Goal: Information Seeking & Learning: Learn about a topic

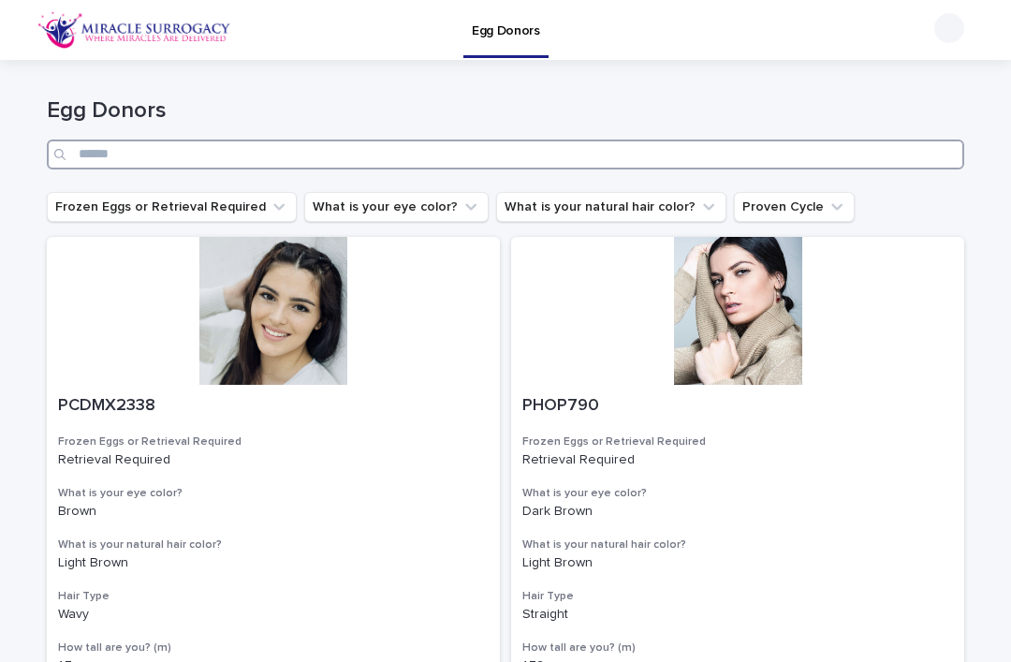
click at [530, 155] on input "Search" at bounding box center [505, 154] width 917 height 30
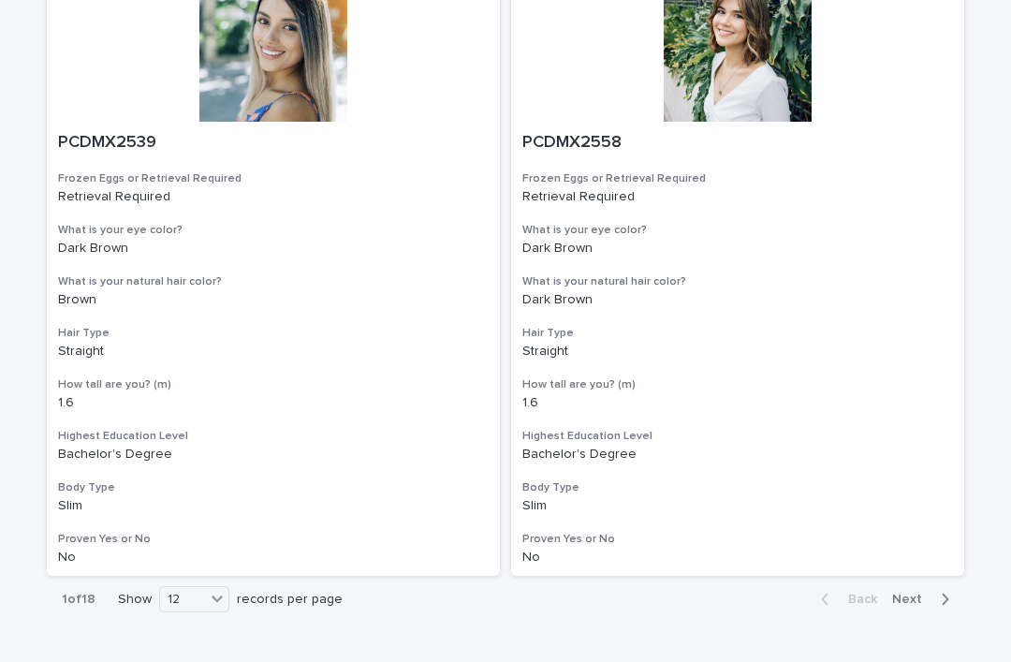
scroll to position [3331, 0]
click at [194, 628] on div "36" at bounding box center [195, 622] width 68 height 22
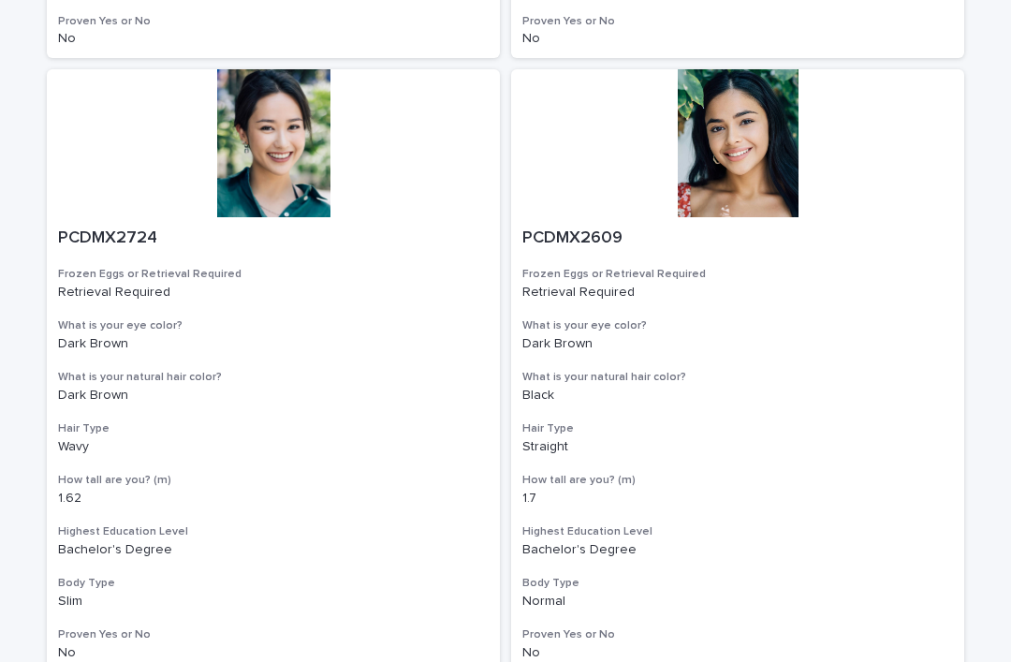
scroll to position [10599, 0]
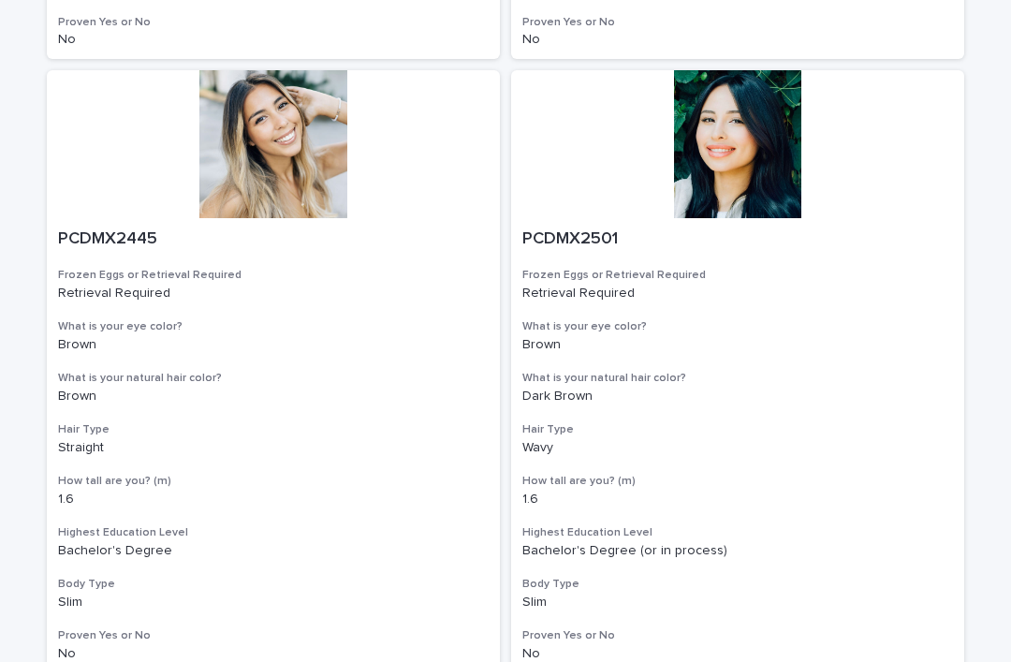
scroll to position [10599, 0]
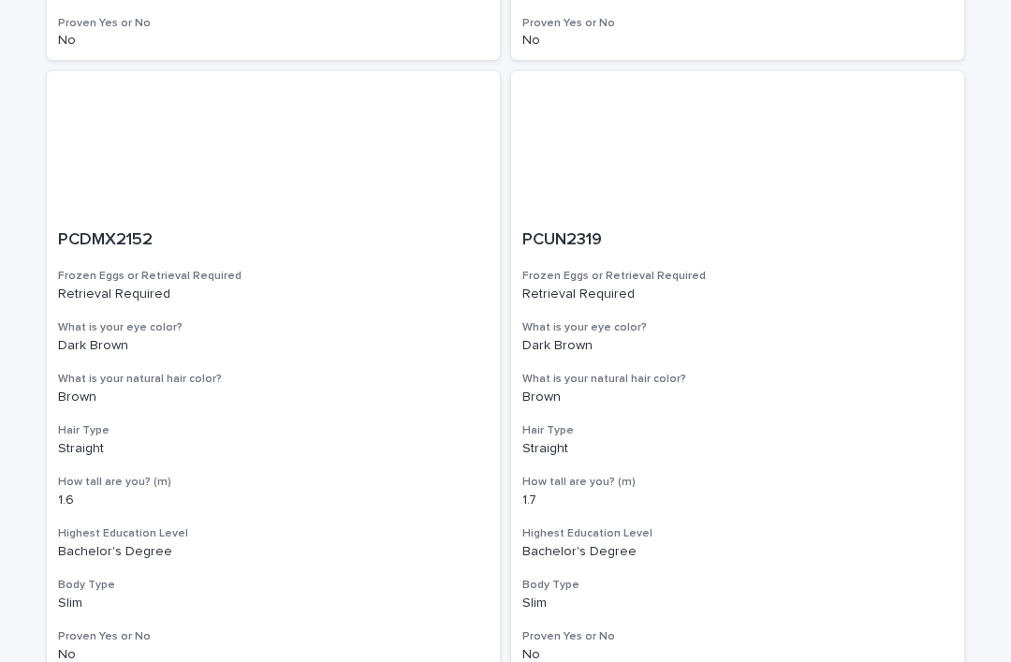
scroll to position [10599, 0]
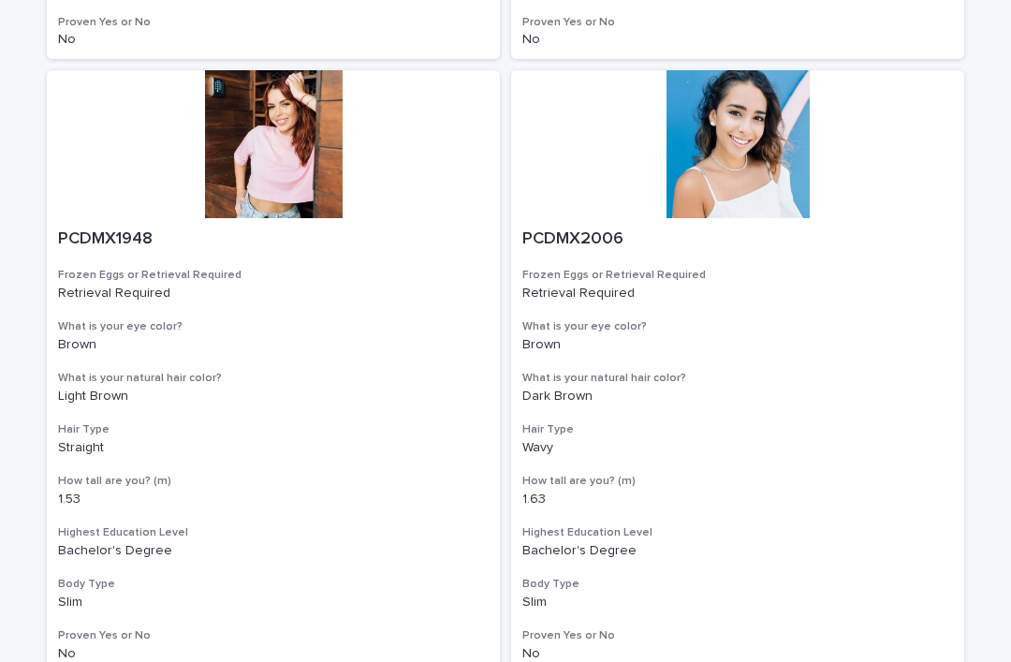
scroll to position [10599, 0]
